Goal: Transaction & Acquisition: Subscribe to service/newsletter

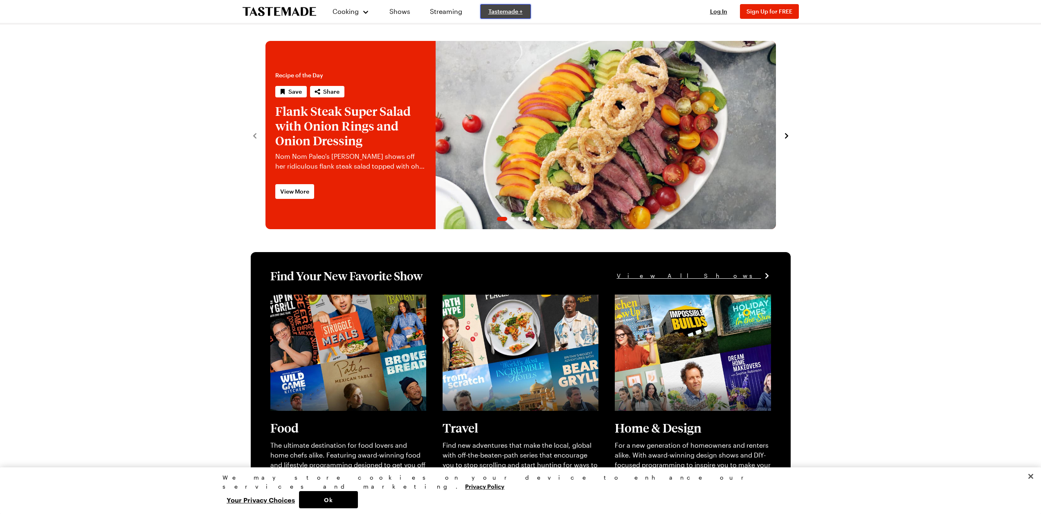
click at [509, 13] on span "Tastemade +" at bounding box center [505, 11] width 34 height 8
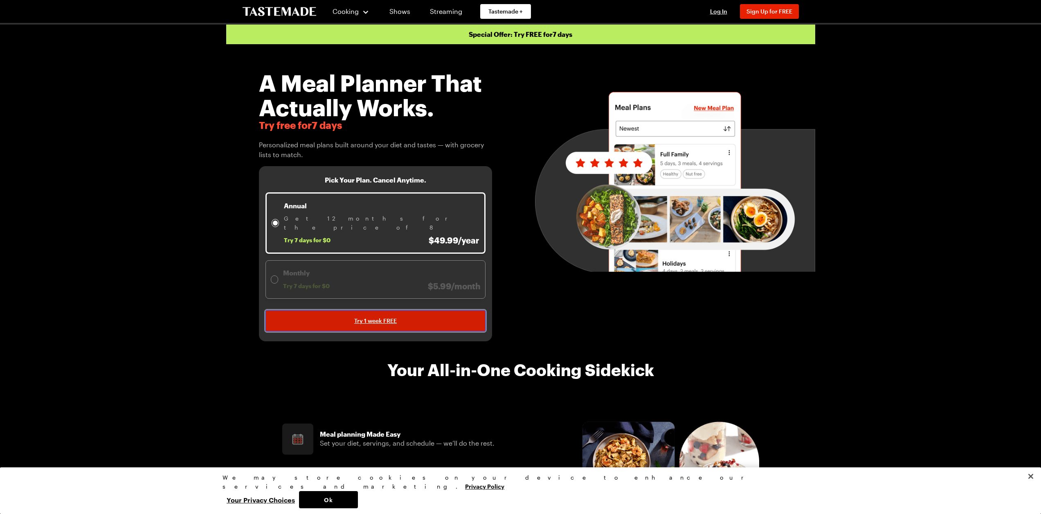
click at [391, 316] on span "Try 1 week FREE" at bounding box center [375, 320] width 43 height 8
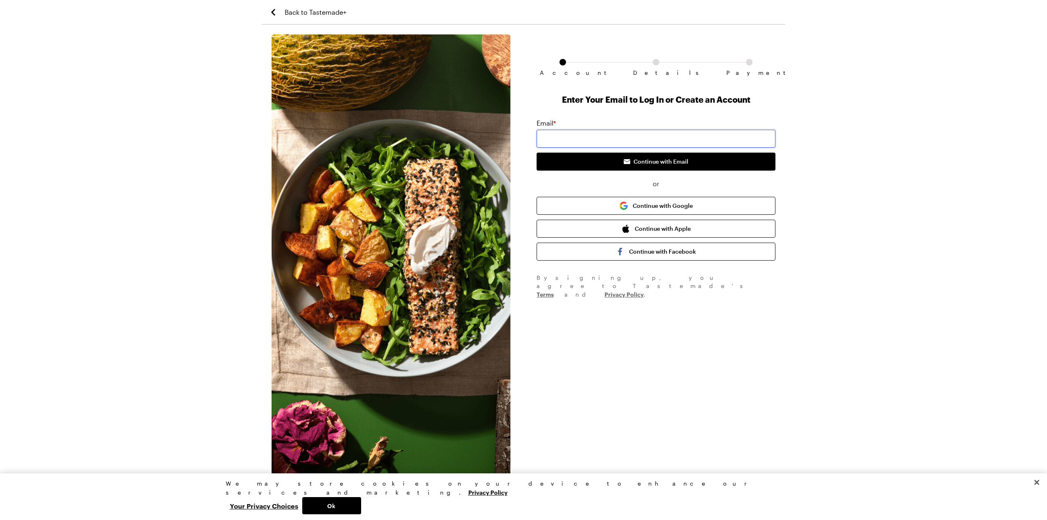
click at [678, 137] on input "email" at bounding box center [655, 139] width 239 height 18
type input "[EMAIL_ADDRESS][DOMAIN_NAME]"
drag, startPoint x: 687, startPoint y: 162, endPoint x: 687, endPoint y: 179, distance: 16.8
click at [687, 162] on span "Continue with Email" at bounding box center [660, 161] width 55 height 8
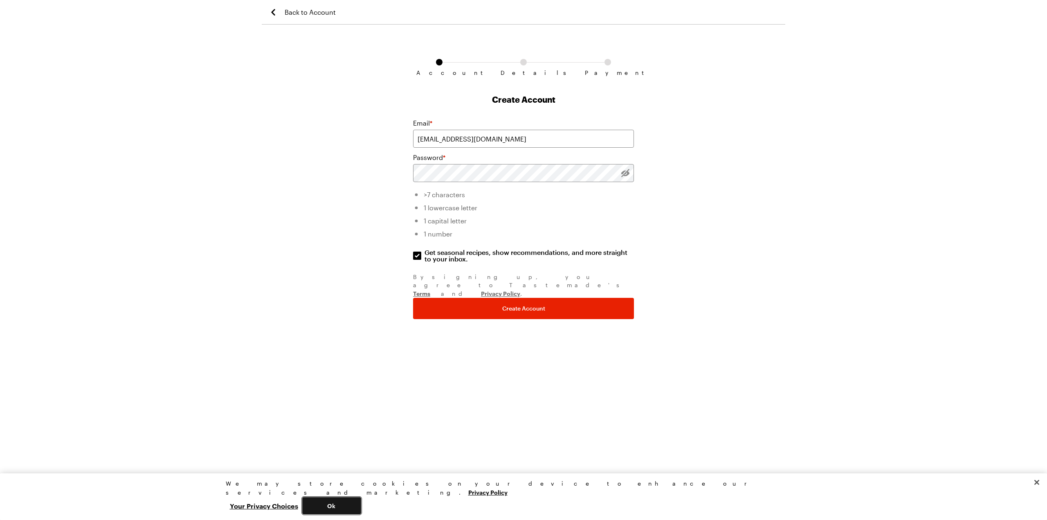
click at [361, 500] on button "Ok" at bounding box center [331, 505] width 59 height 17
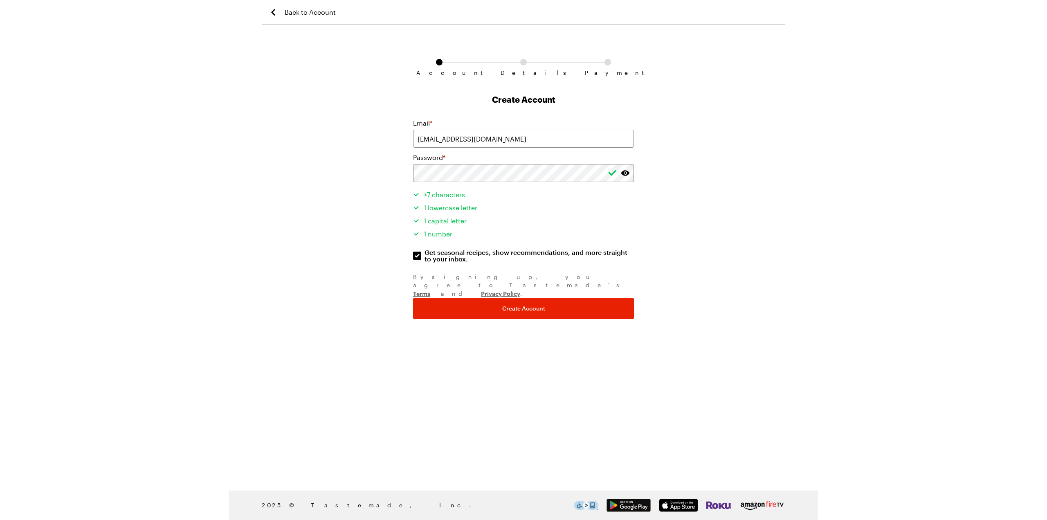
click at [417, 251] on label "Get seasonal recipes, show recommendations, and more straight to your inbox. Ge…" at bounding box center [523, 255] width 221 height 13
click at [417, 251] on input "Get seasonal recipes, show recommendations, and more straight to your inbox. Ge…" at bounding box center [417, 255] width 8 height 8
checkbox input "false"
click at [516, 304] on span "Create Account" at bounding box center [523, 308] width 43 height 8
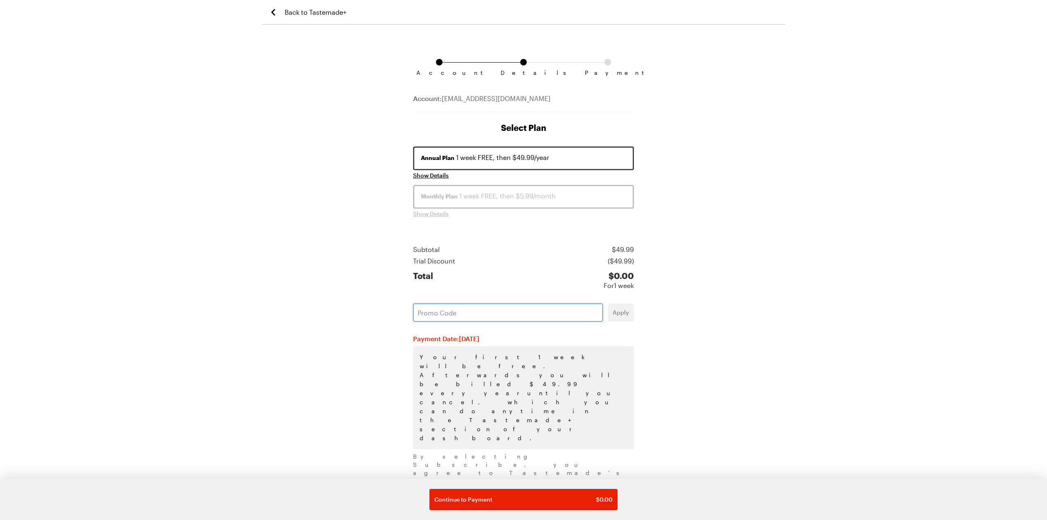
click at [511, 312] on input "text" at bounding box center [508, 312] width 190 height 18
paste input "TCJGMFMR"
type input "TCJGMFMR"
click at [619, 311] on span "Apply" at bounding box center [620, 312] width 16 height 8
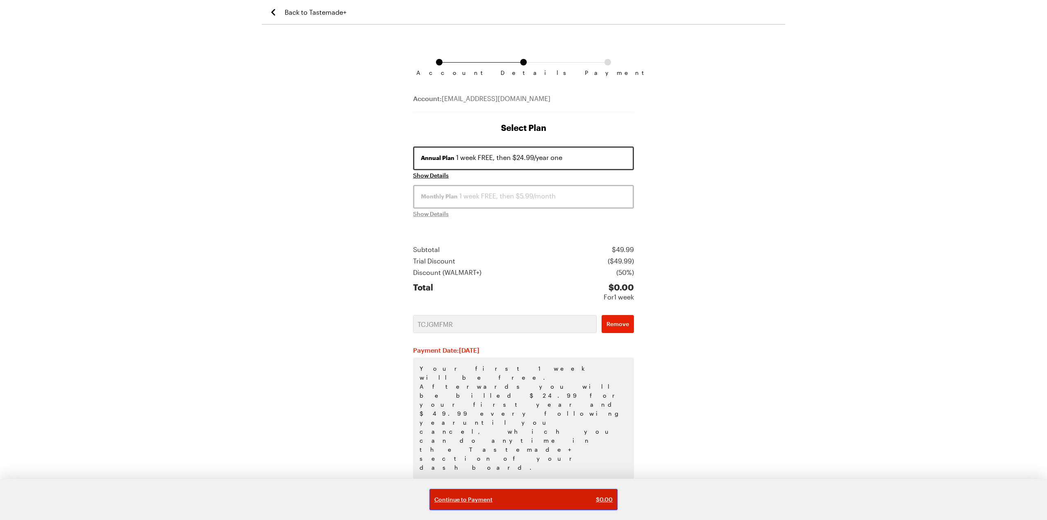
click at [547, 493] on button "Continue to Payment $ 0.00" at bounding box center [523, 499] width 188 height 21
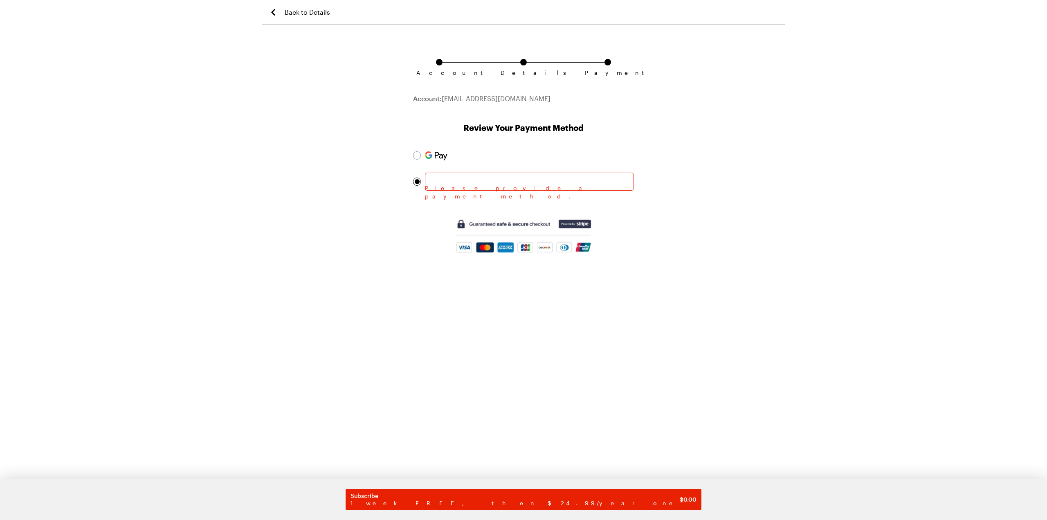
click at [757, 188] on div "Account Details Payment Account: [EMAIL_ADDRESS][DOMAIN_NAME] Review Your Payme…" at bounding box center [523, 276] width 523 height 485
click at [738, 391] on div "Account Details Payment Account: [EMAIL_ADDRESS][DOMAIN_NAME] Review Your Payme…" at bounding box center [523, 276] width 523 height 485
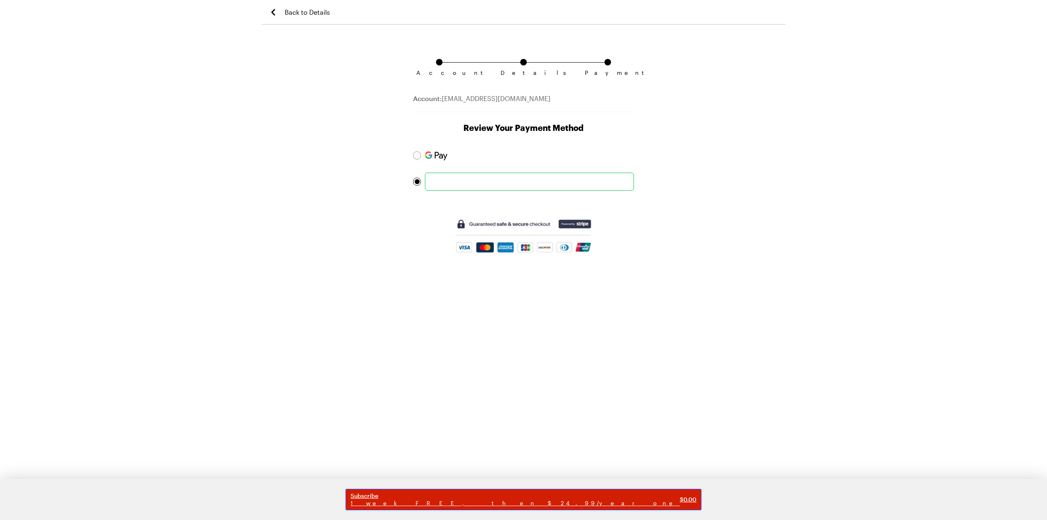
click at [510, 499] on span "Subscribe" at bounding box center [514, 495] width 329 height 7
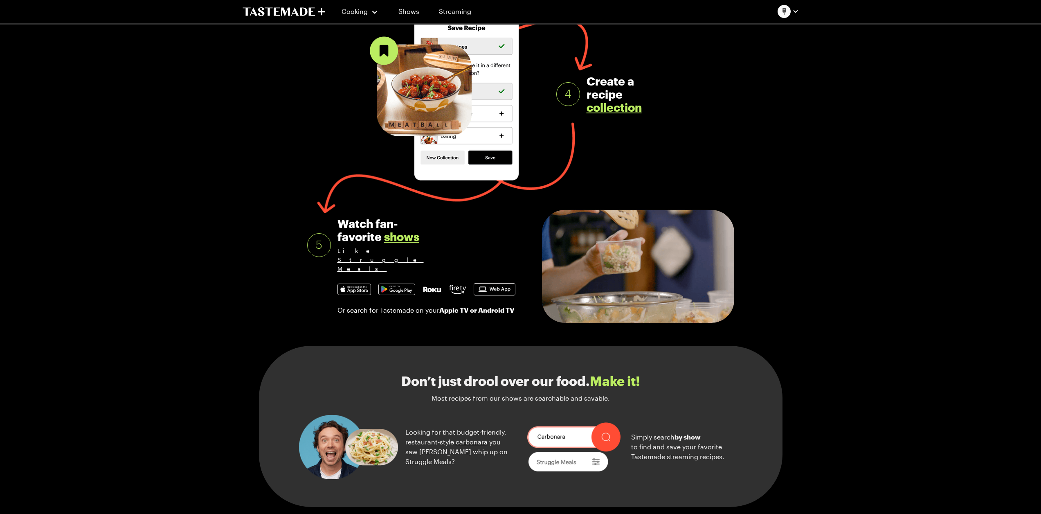
scroll to position [682, 0]
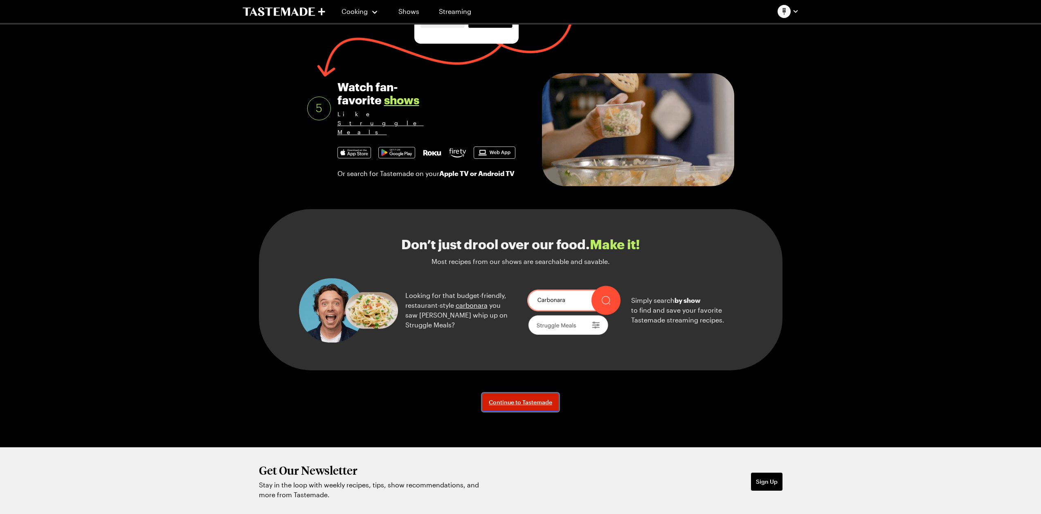
click at [494, 406] on span "Continue to Tastemade" at bounding box center [520, 402] width 63 height 8
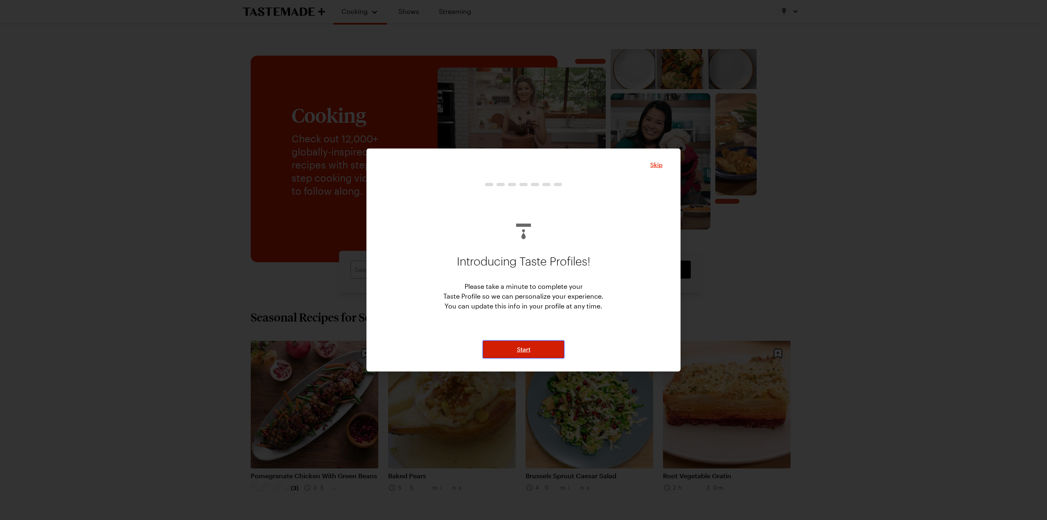
click at [535, 346] on button "Start" at bounding box center [523, 349] width 82 height 18
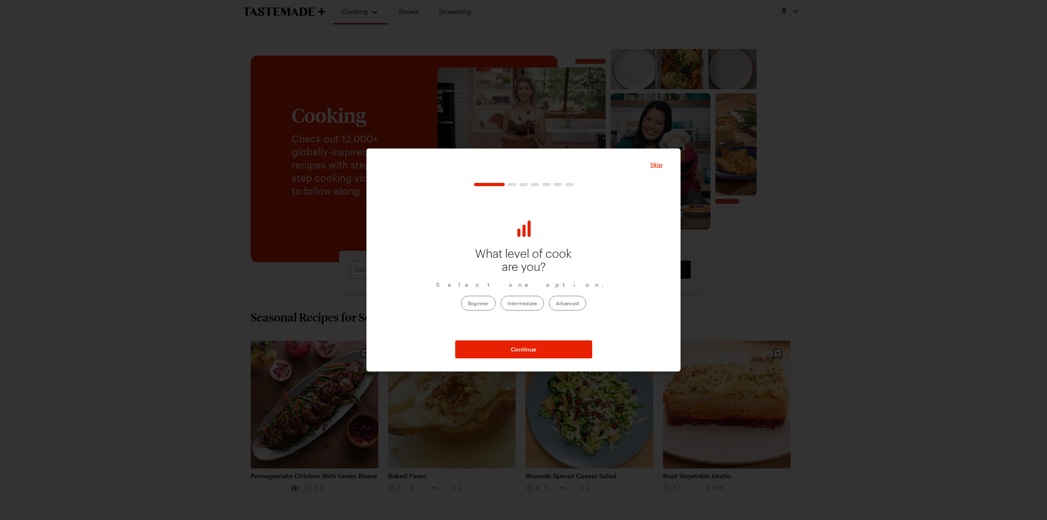
click at [527, 302] on label "Intermediate" at bounding box center [521, 303] width 43 height 15
click at [507, 303] on input "Intermediate" at bounding box center [507, 303] width 0 height 0
click at [547, 354] on button "Continue" at bounding box center [523, 349] width 137 height 18
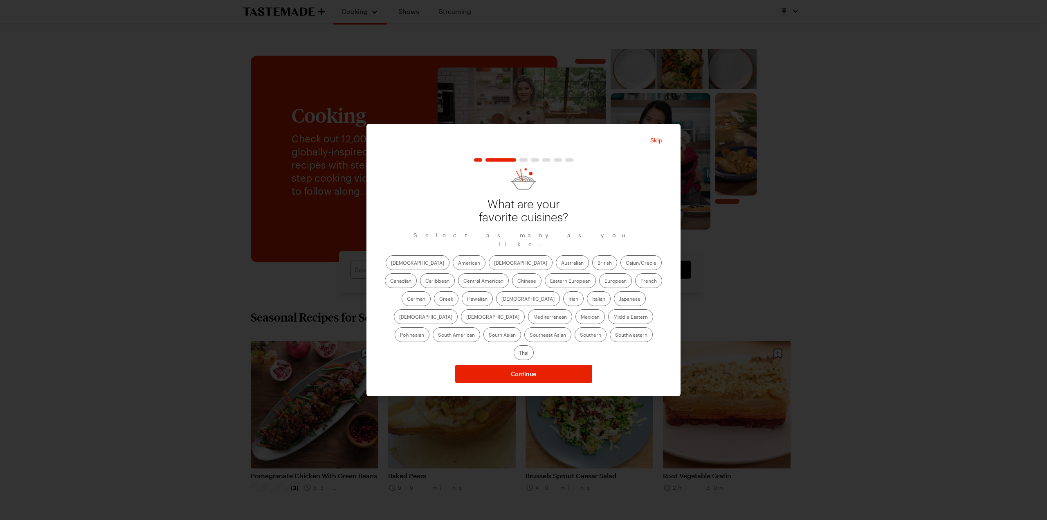
click at [453, 266] on label "American" at bounding box center [469, 262] width 33 height 15
click at [458, 263] on input "American" at bounding box center [458, 263] width 0 height 0
click at [489, 265] on label "[DEMOGRAPHIC_DATA]" at bounding box center [521, 262] width 64 height 15
click at [494, 263] on input "[DEMOGRAPHIC_DATA]" at bounding box center [494, 263] width 0 height 0
click at [635, 285] on label "French" at bounding box center [648, 280] width 27 height 15
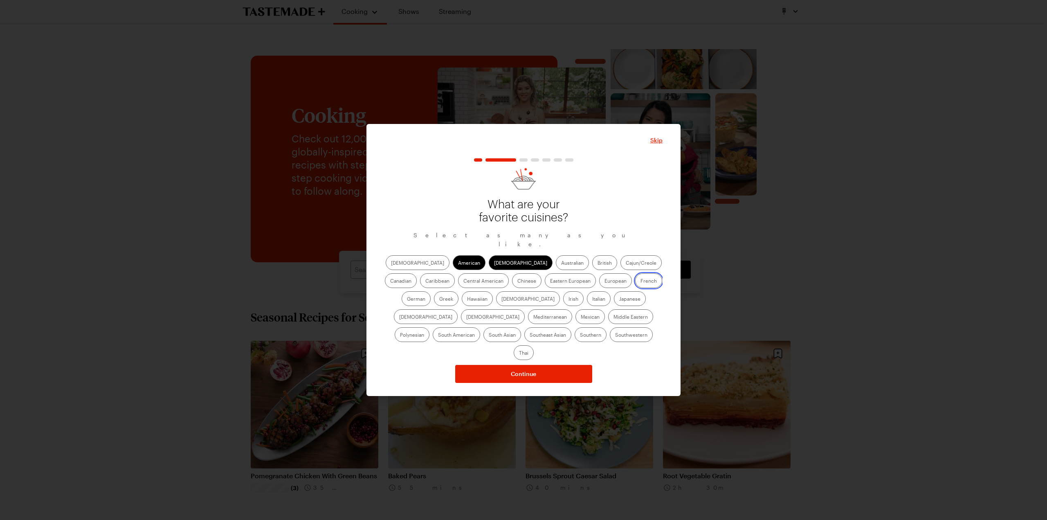
click at [640, 281] on input "French" at bounding box center [640, 281] width 0 height 0
click at [586, 313] on div "[DEMOGRAPHIC_DATA] Asian Australian British Cajun/Creole Canadian Caribbean Cen…" at bounding box center [523, 307] width 278 height 105
click at [525, 309] on label "[DEMOGRAPHIC_DATA]" at bounding box center [493, 316] width 64 height 15
click at [466, 317] on input "[DEMOGRAPHIC_DATA]" at bounding box center [466, 317] width 0 height 0
click at [556, 268] on label "Australian" at bounding box center [572, 262] width 33 height 15
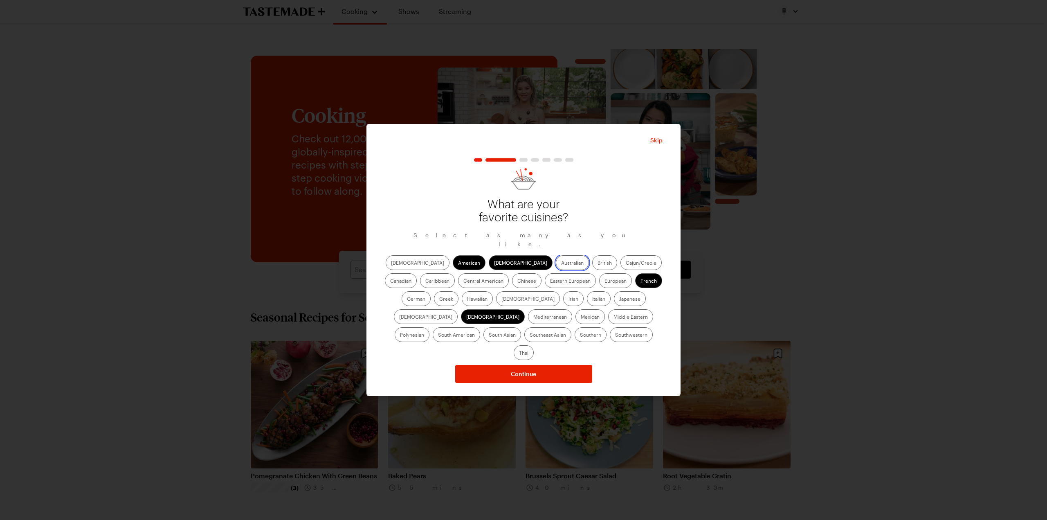
click at [561, 263] on input "Australian" at bounding box center [561, 263] width 0 height 0
click at [556, 268] on label "Australian" at bounding box center [572, 262] width 33 height 15
click at [561, 263] on input "Australian" at bounding box center [561, 263] width 0 height 0
click at [587, 301] on label "Italian" at bounding box center [599, 298] width 24 height 15
click at [592, 299] on input "Italian" at bounding box center [592, 299] width 0 height 0
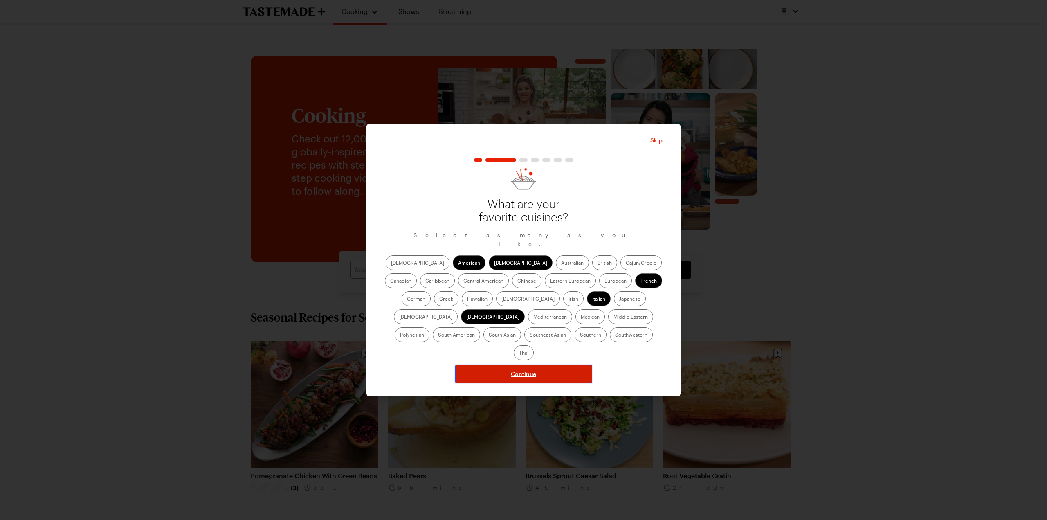
click at [522, 365] on button "Continue" at bounding box center [523, 374] width 137 height 18
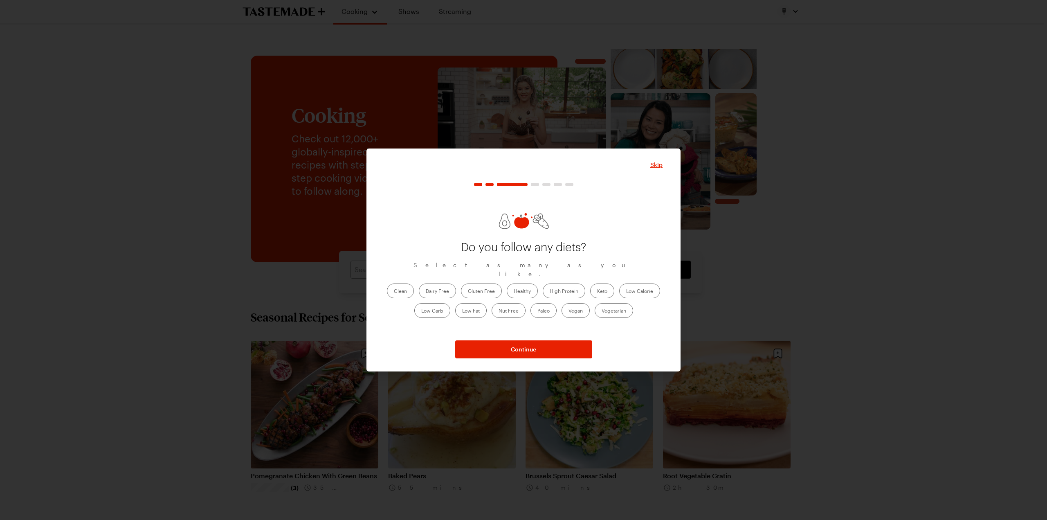
click at [574, 294] on div "Clean Dairy Free Gluten Free Healthy High Protein Keto Low Calorie Low Carb Low…" at bounding box center [523, 300] width 278 height 34
click at [574, 288] on label "High Protein" at bounding box center [564, 290] width 43 height 15
click at [550, 292] on Protein "High Protein" at bounding box center [550, 292] width 0 height 0
click at [642, 293] on label "Low Calorie" at bounding box center [639, 290] width 41 height 15
click at [626, 292] on Calorie "Low Calorie" at bounding box center [626, 292] width 0 height 0
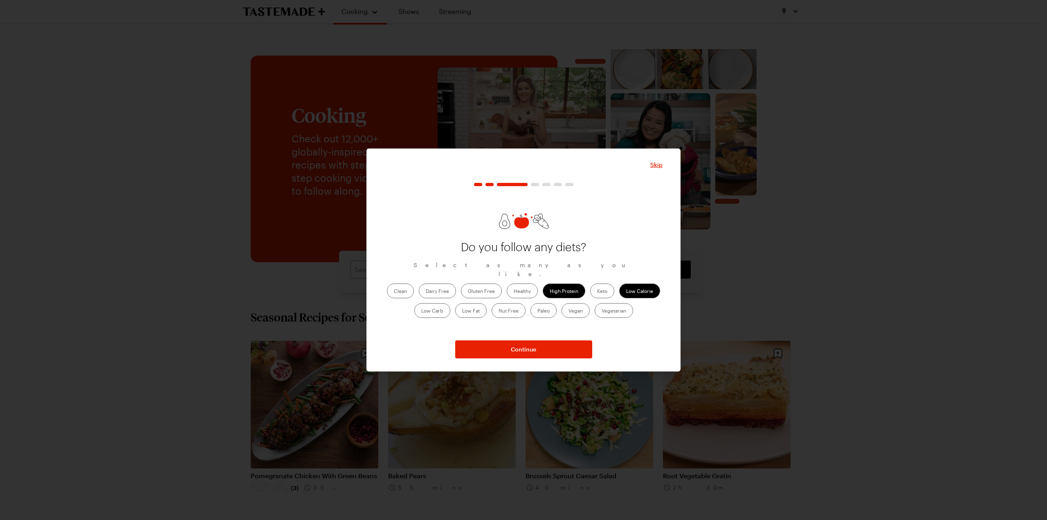
click at [479, 303] on label "Low Fat" at bounding box center [470, 310] width 31 height 15
click at [462, 311] on Fat "Low Fat" at bounding box center [462, 311] width 0 height 0
click at [525, 350] on span "Continue" at bounding box center [523, 349] width 25 height 8
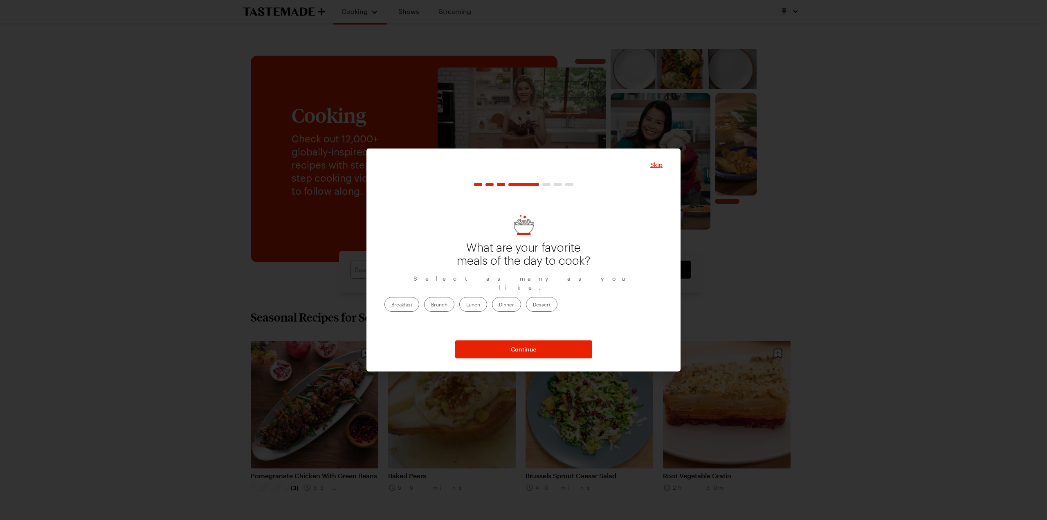
click at [521, 298] on label "Dinner" at bounding box center [506, 304] width 29 height 15
click at [499, 305] on input "Dinner" at bounding box center [499, 305] width 0 height 0
click at [549, 349] on button "Continue" at bounding box center [523, 349] width 137 height 18
click at [536, 301] on div at bounding box center [534, 299] width 8 height 8
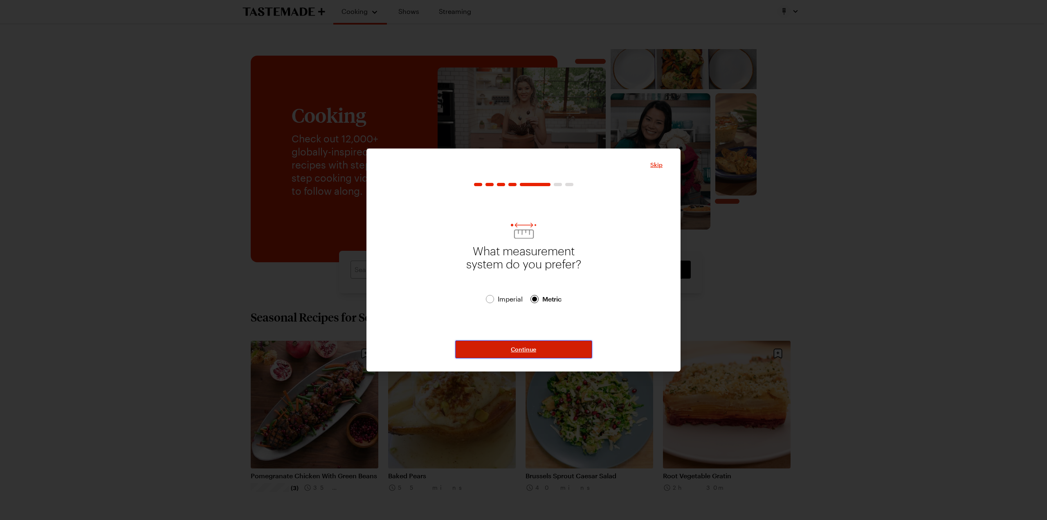
click at [535, 346] on button "Continue" at bounding box center [523, 349] width 137 height 18
click at [448, 307] on label "Mon" at bounding box center [442, 301] width 24 height 15
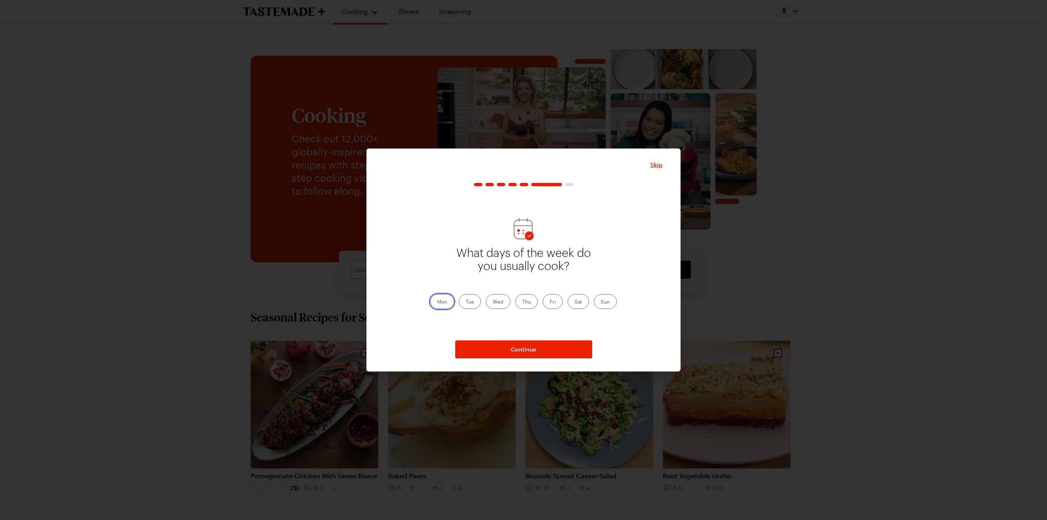
click at [437, 302] on input "Mon" at bounding box center [437, 302] width 0 height 0
click at [466, 302] on label "Tue" at bounding box center [470, 301] width 22 height 15
click at [466, 302] on input "Tue" at bounding box center [466, 302] width 0 height 0
drag, startPoint x: 503, startPoint y: 301, endPoint x: 530, endPoint y: 300, distance: 27.4
click at [504, 301] on label "Wed" at bounding box center [498, 301] width 25 height 15
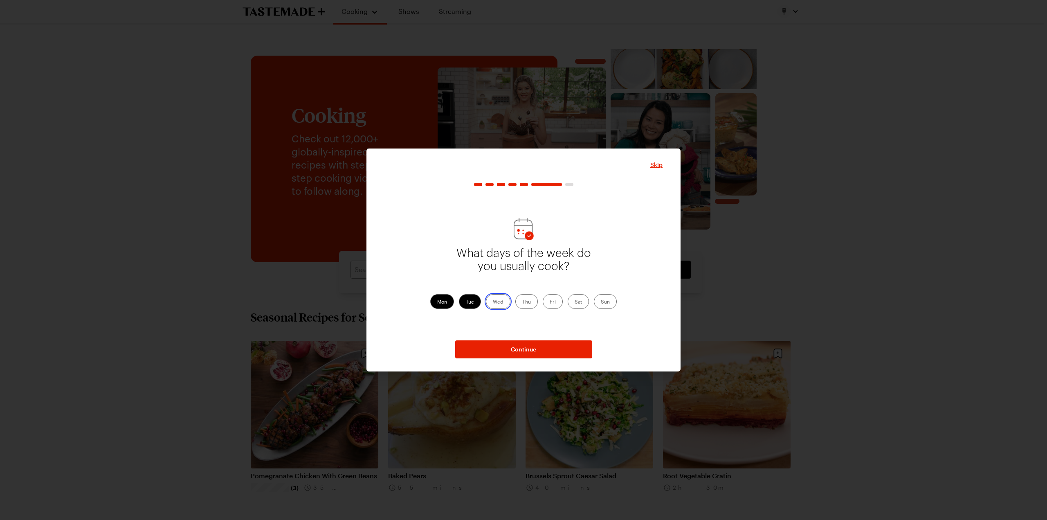
click at [493, 302] on input "Wed" at bounding box center [493, 302] width 0 height 0
click at [450, 301] on label "Mon" at bounding box center [442, 301] width 24 height 15
click at [437, 302] on input "Mon" at bounding box center [437, 302] width 0 height 0
drag, startPoint x: 450, startPoint y: 305, endPoint x: 456, endPoint y: 304, distance: 6.3
click at [450, 305] on label "Mon" at bounding box center [442, 301] width 24 height 15
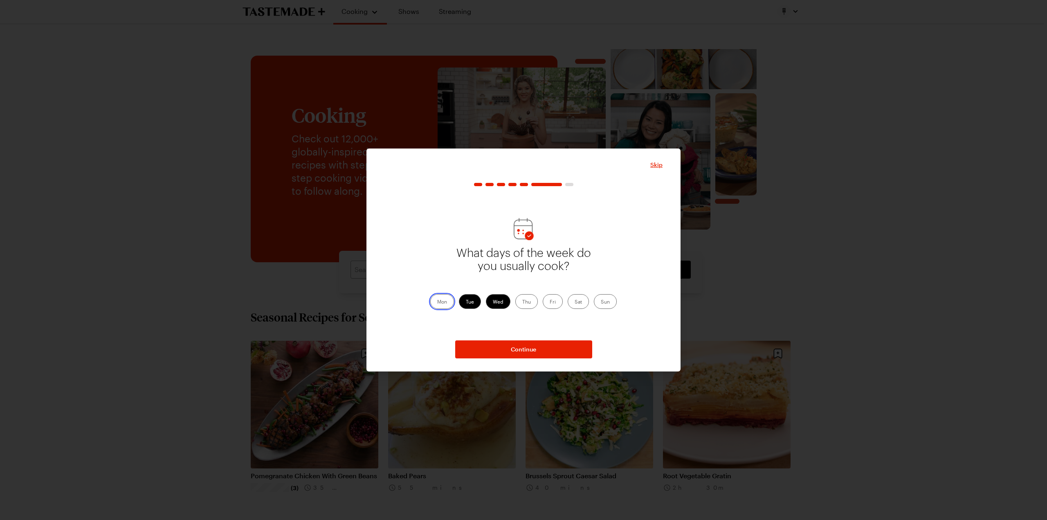
click at [437, 302] on input "Mon" at bounding box center [437, 302] width 0 height 0
click at [465, 302] on label "Tue" at bounding box center [470, 301] width 22 height 15
click at [466, 302] on input "Tue" at bounding box center [466, 302] width 0 height 0
click at [497, 301] on label "Wed" at bounding box center [498, 301] width 25 height 15
click at [493, 302] on input "Wed" at bounding box center [493, 302] width 0 height 0
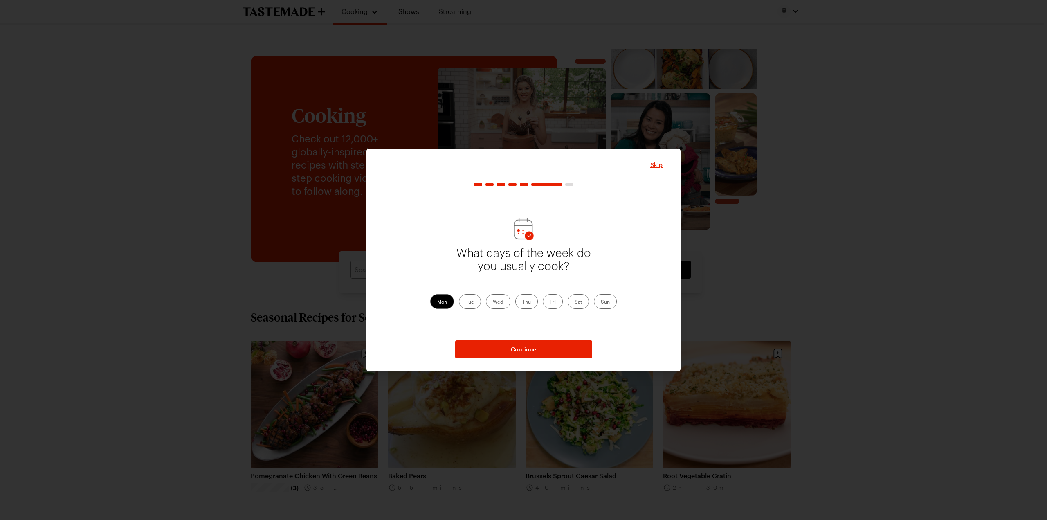
click at [440, 301] on label "Mon" at bounding box center [442, 301] width 24 height 15
click at [437, 302] on input "Mon" at bounding box center [437, 302] width 0 height 0
click at [471, 299] on label "Tue" at bounding box center [470, 301] width 22 height 15
click at [466, 302] on input "Tue" at bounding box center [466, 302] width 0 height 0
click at [526, 302] on label "Thu" at bounding box center [526, 301] width 22 height 15
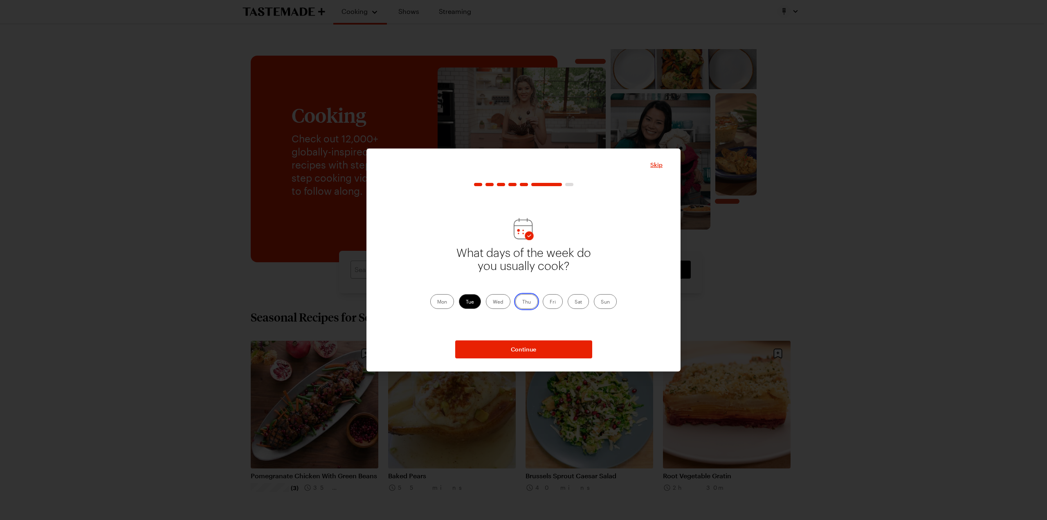
click at [522, 302] on input "Thu" at bounding box center [522, 302] width 0 height 0
click at [574, 303] on label "Sat" at bounding box center [578, 301] width 21 height 15
click at [574, 302] on input "Sat" at bounding box center [574, 302] width 0 height 0
click at [599, 298] on label "Sun" at bounding box center [605, 301] width 23 height 15
click at [601, 302] on input "Sun" at bounding box center [601, 302] width 0 height 0
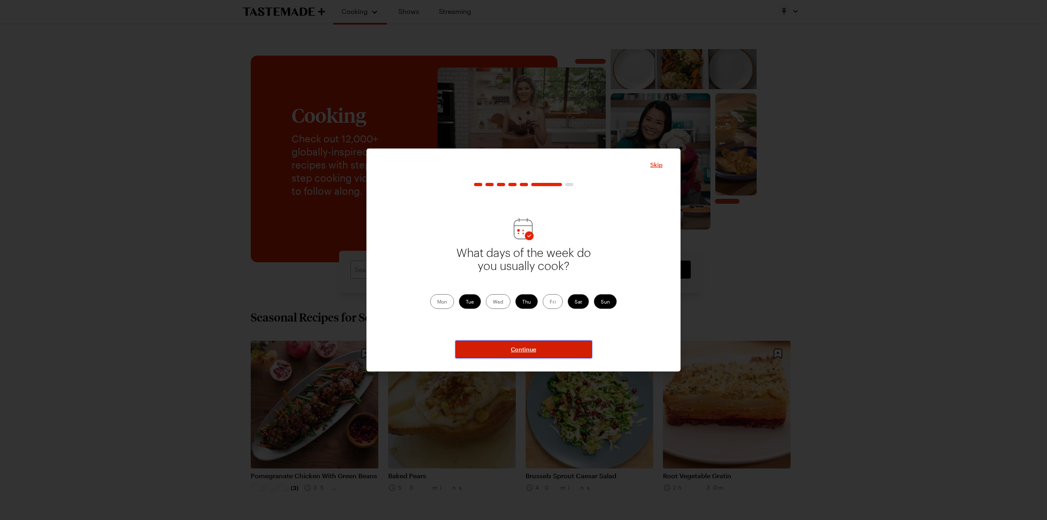
click at [558, 342] on button "Continue" at bounding box center [523, 349] width 137 height 18
drag, startPoint x: 448, startPoint y: 303, endPoint x: 474, endPoint y: 343, distance: 48.1
click at [448, 303] on label "2" at bounding box center [446, 304] width 17 height 15
click at [445, 305] on input "2" at bounding box center [445, 305] width 0 height 0
click at [485, 353] on button "Continue" at bounding box center [523, 349] width 137 height 18
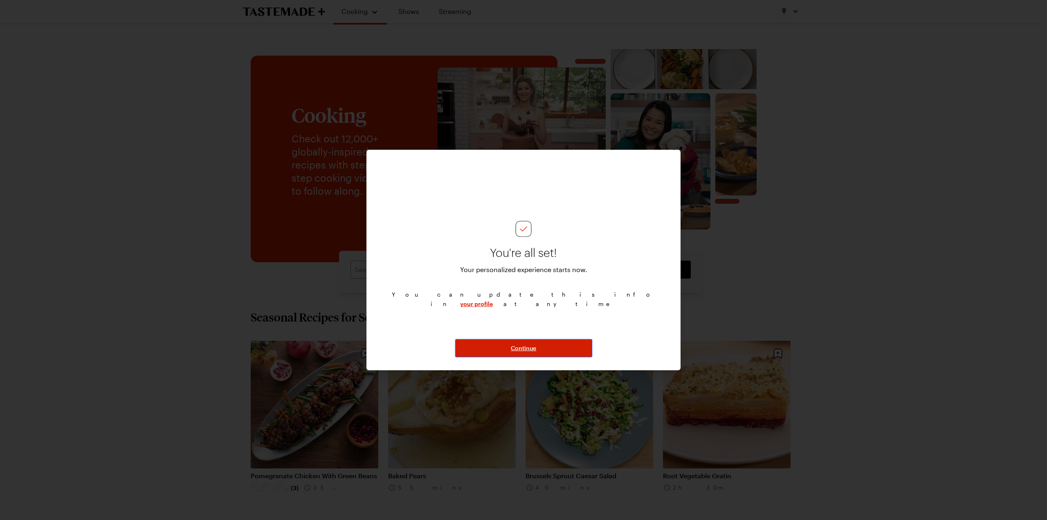
click at [520, 347] on span "Continue" at bounding box center [523, 348] width 25 height 8
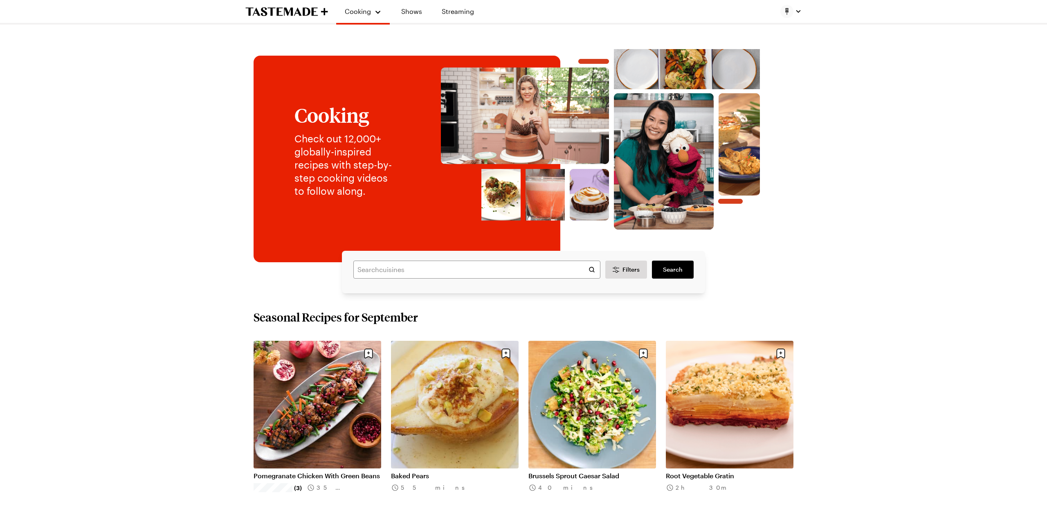
click at [796, 15] on div at bounding box center [790, 11] width 21 height 13
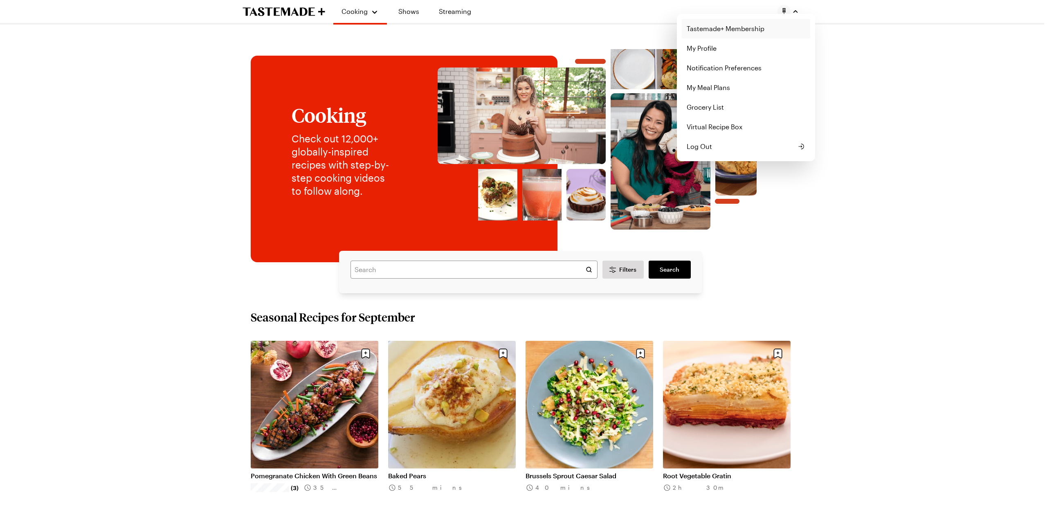
click at [725, 31] on link "Tastemade+ Membership" at bounding box center [746, 29] width 128 height 20
